Goal: Task Accomplishment & Management: Use online tool/utility

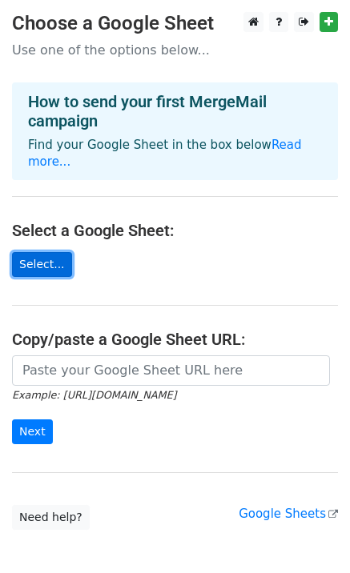
click at [39, 252] on link "Select..." at bounding box center [42, 264] width 60 height 25
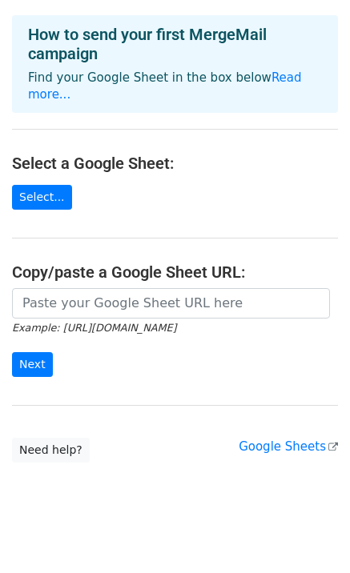
scroll to position [68, 0]
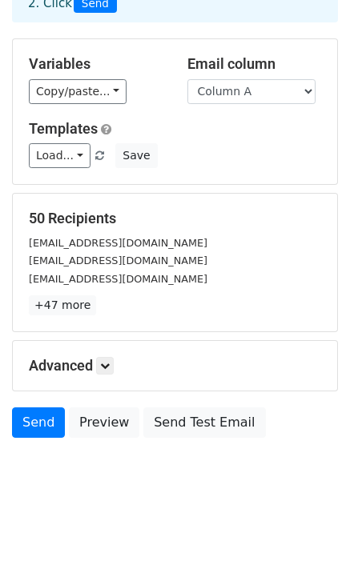
scroll to position [112, 0]
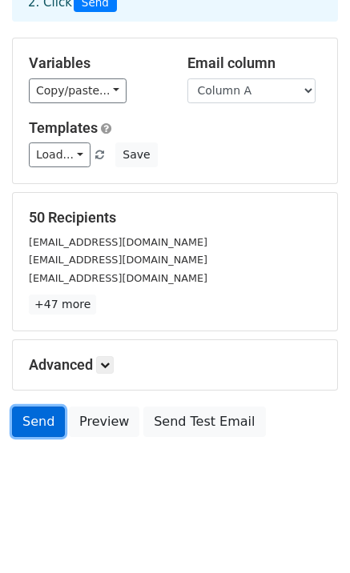
click at [34, 423] on link "Send" at bounding box center [38, 422] width 53 height 30
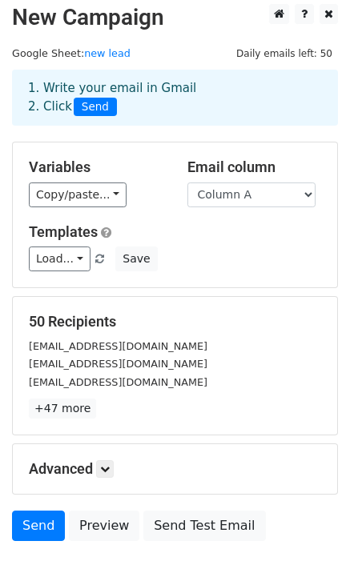
scroll to position [0, 0]
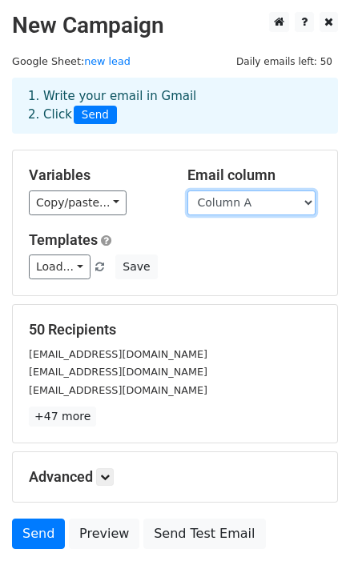
click at [273, 199] on select "Column A" at bounding box center [251, 203] width 128 height 25
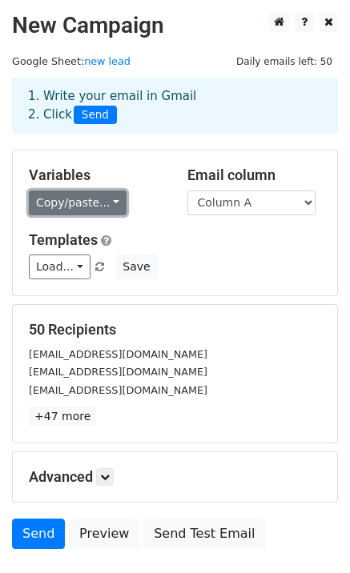
click at [110, 203] on link "Copy/paste..." at bounding box center [78, 203] width 98 height 25
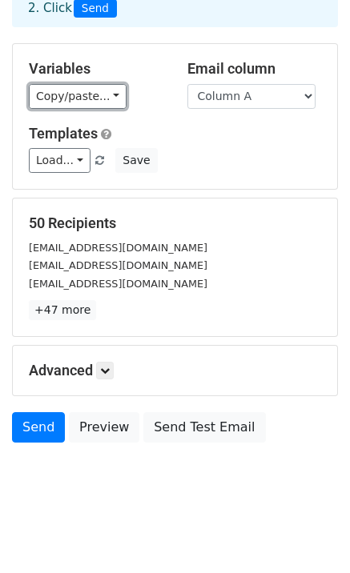
scroll to position [112, 0]
